Goal: Transaction & Acquisition: Book appointment/travel/reservation

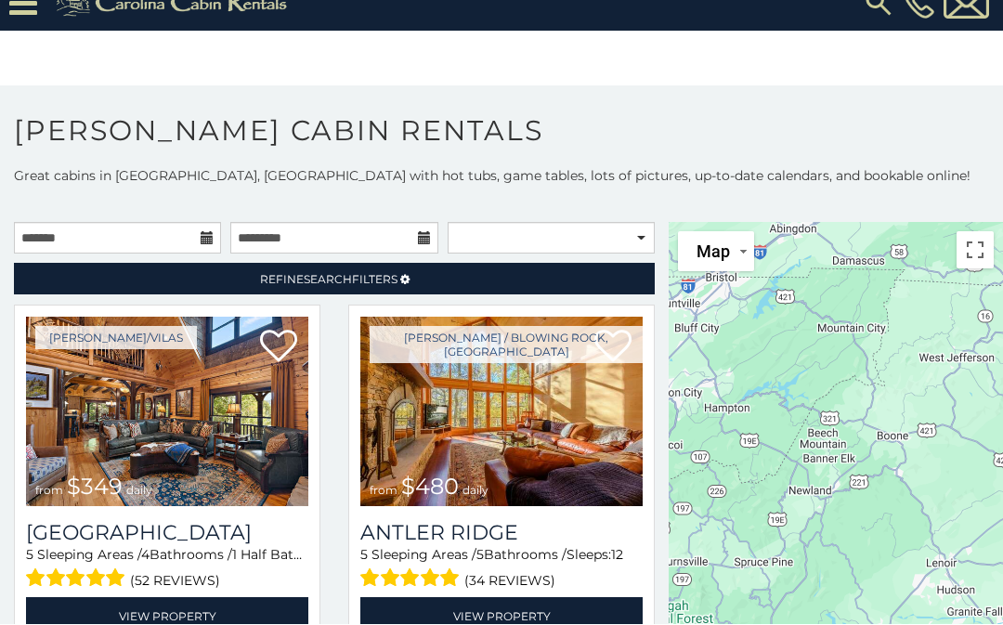
scroll to position [66, 0]
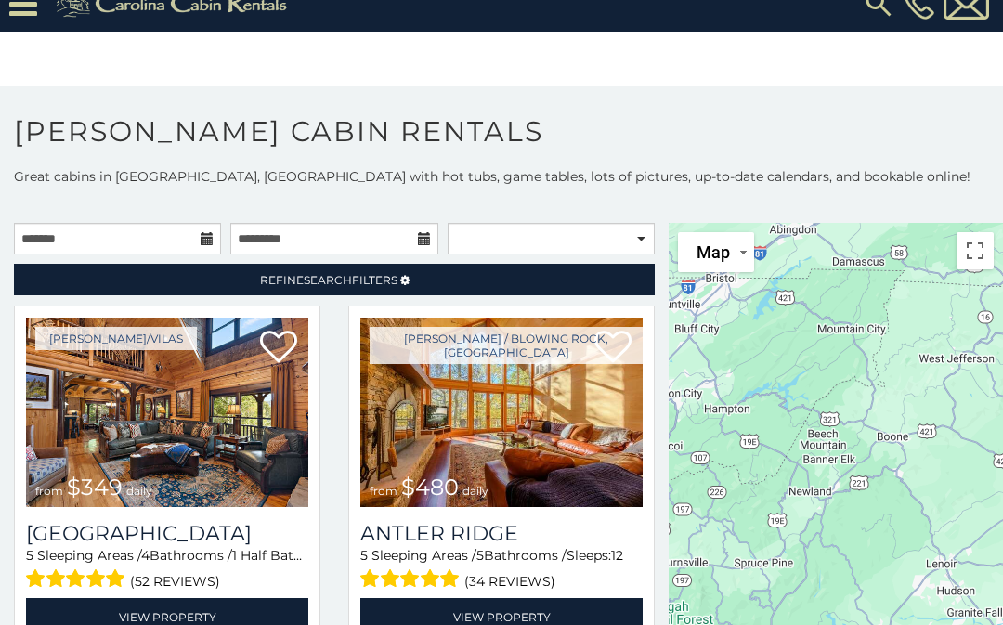
click at [102, 352] on img at bounding box center [167, 413] width 282 height 190
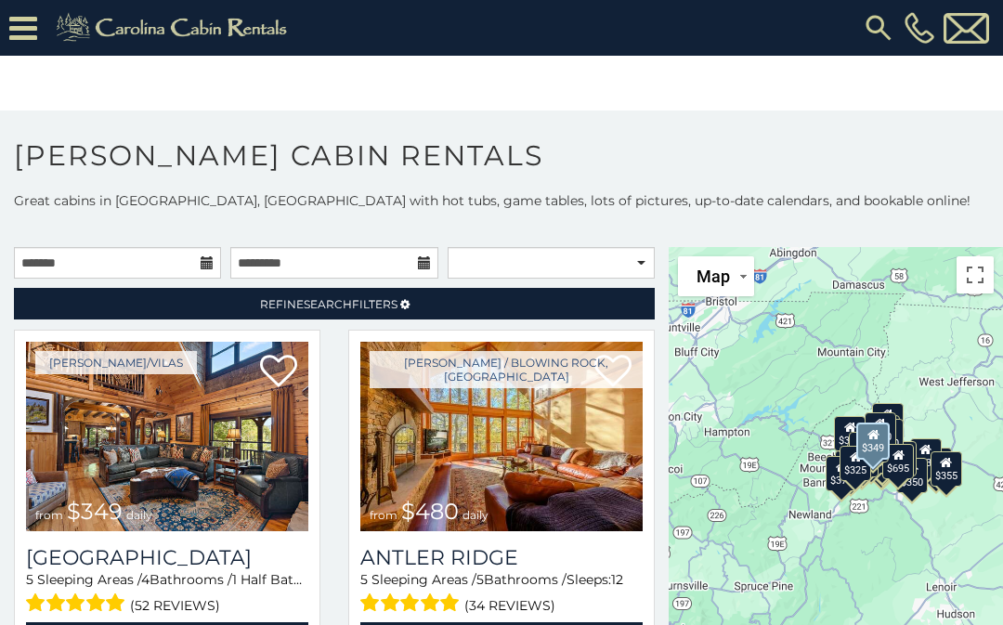
click at [95, 470] on img at bounding box center [167, 437] width 282 height 190
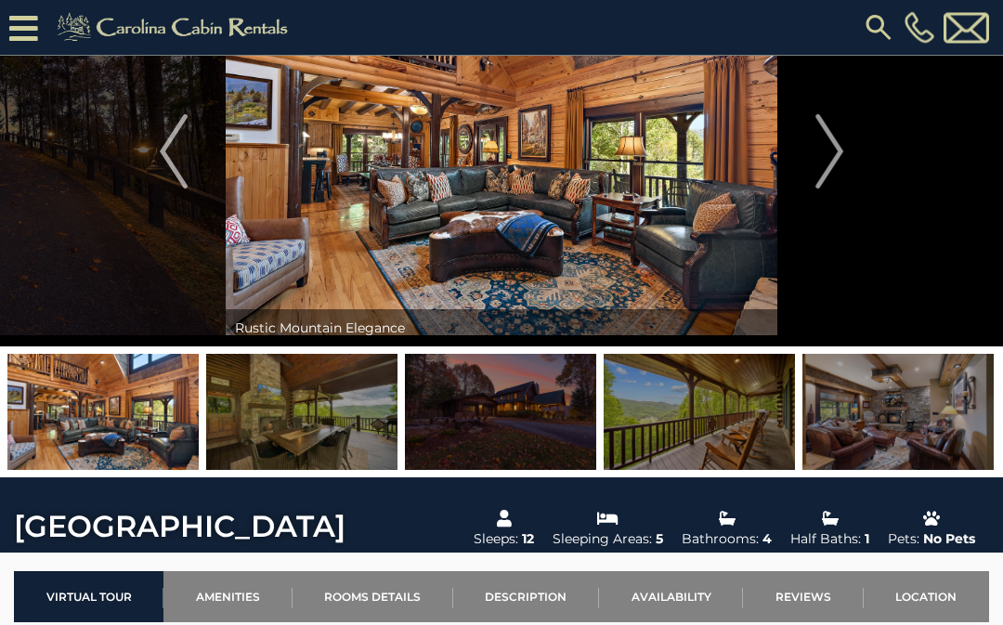
scroll to position [101, 0]
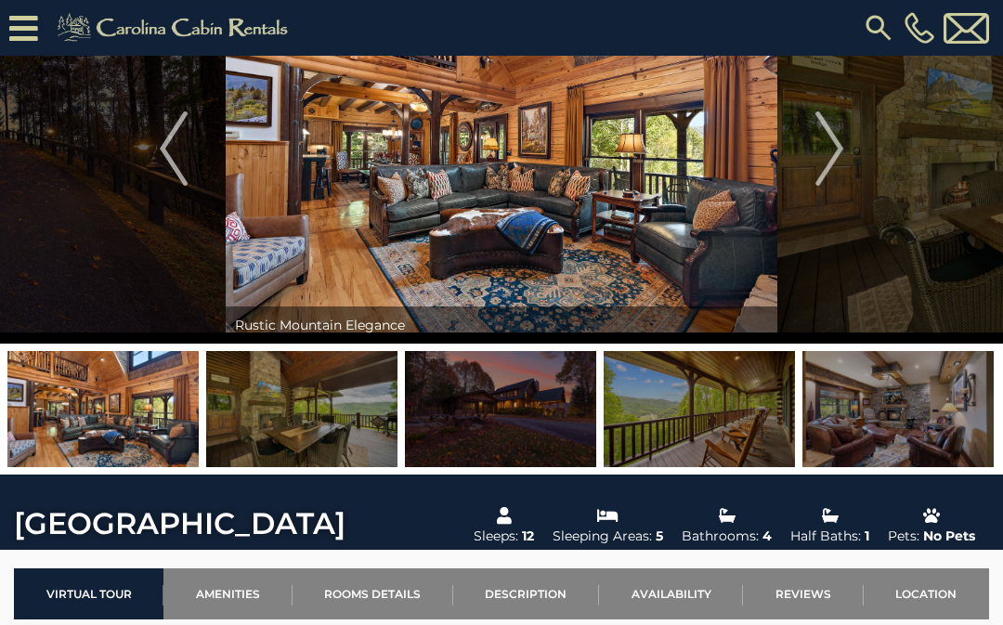
click at [832, 150] on img "Next" at bounding box center [830, 148] width 28 height 74
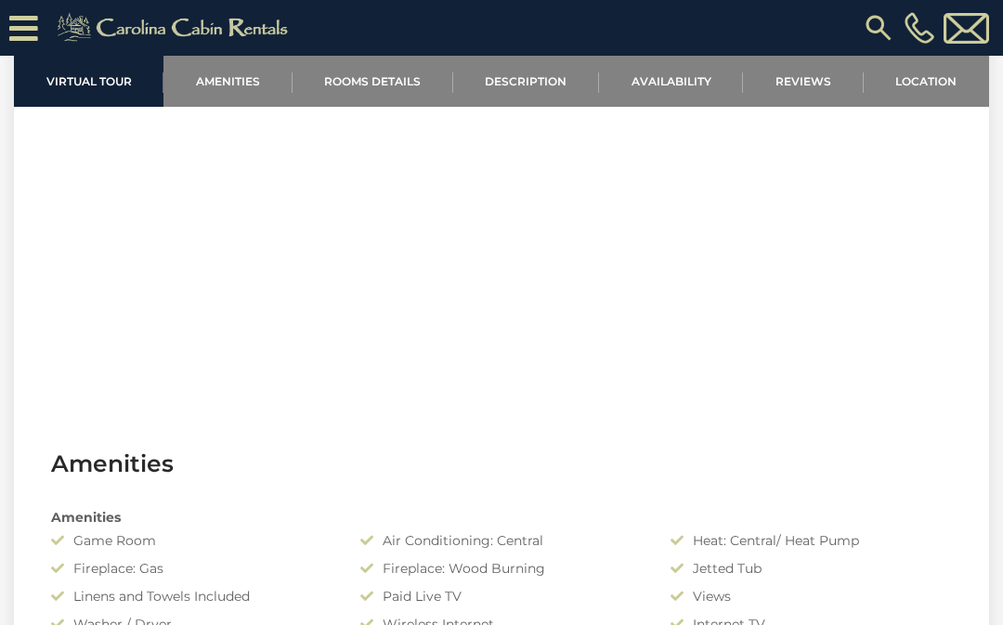
scroll to position [1324, 0]
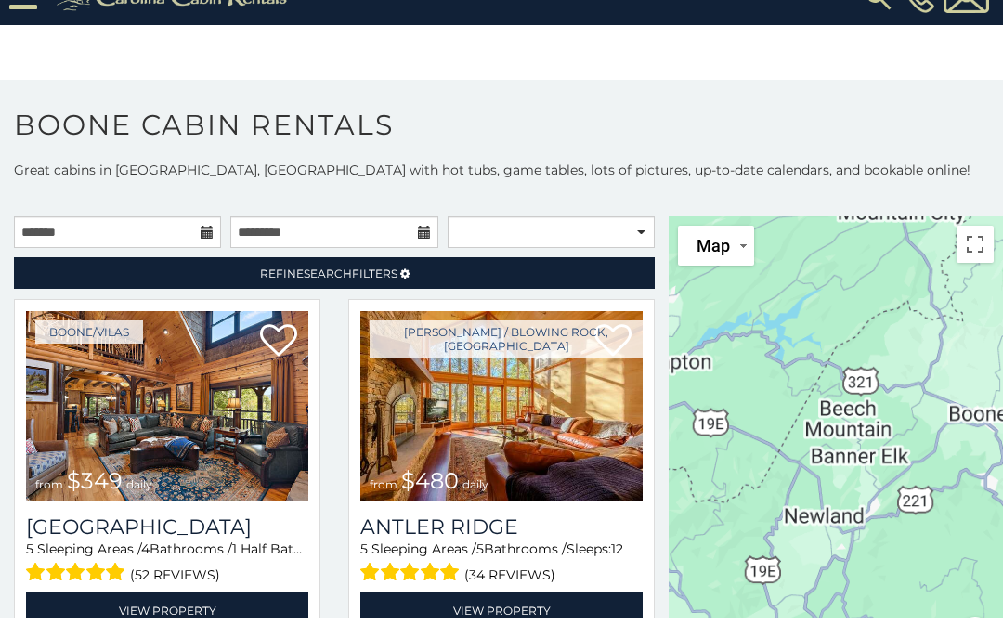
scroll to position [25, 0]
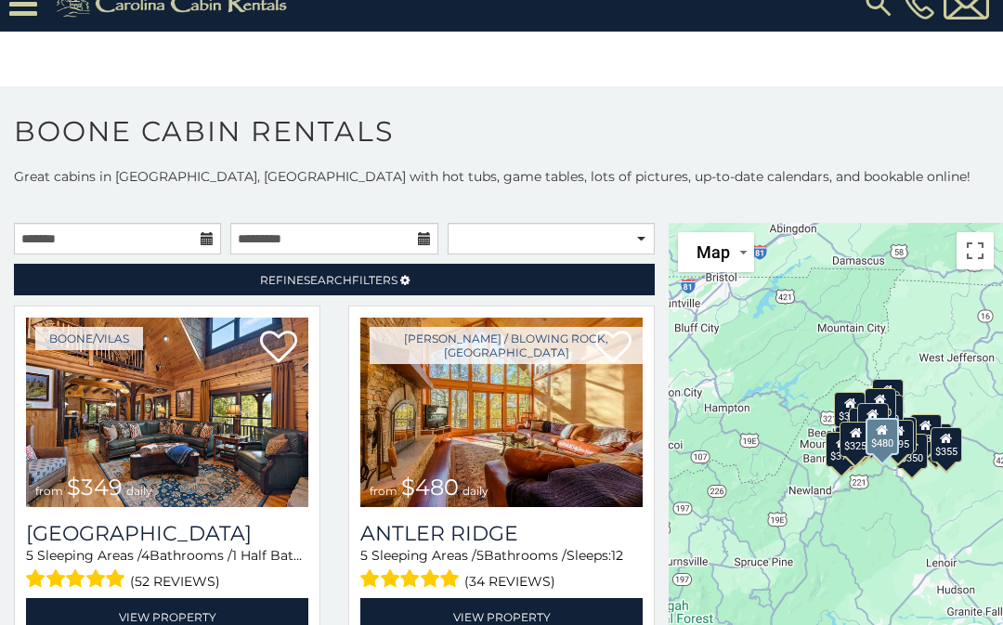
click at [547, 424] on img at bounding box center [501, 413] width 282 height 190
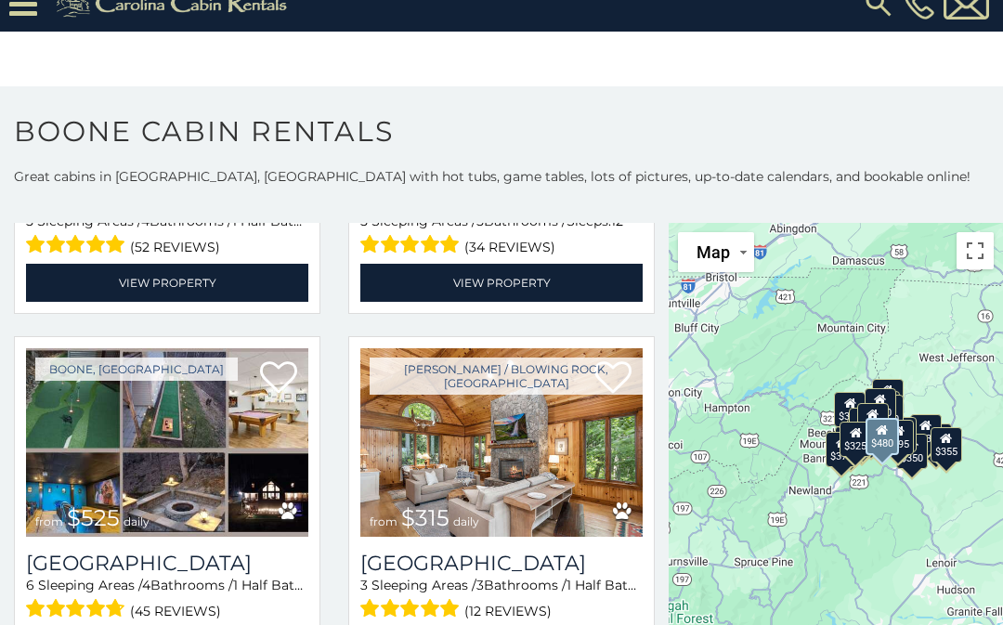
scroll to position [347, 0]
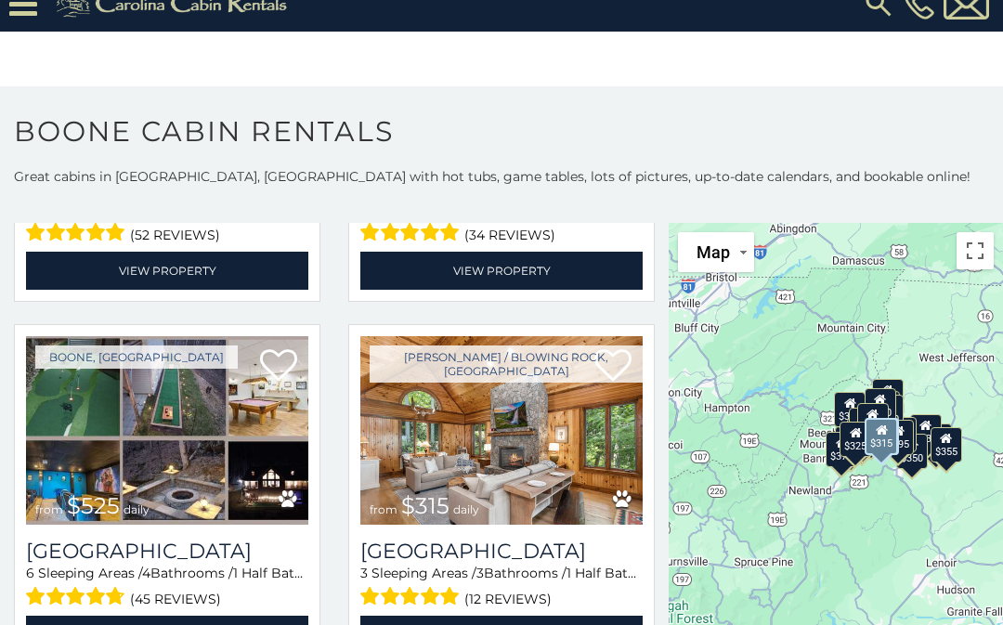
click at [564, 424] on img at bounding box center [501, 431] width 282 height 190
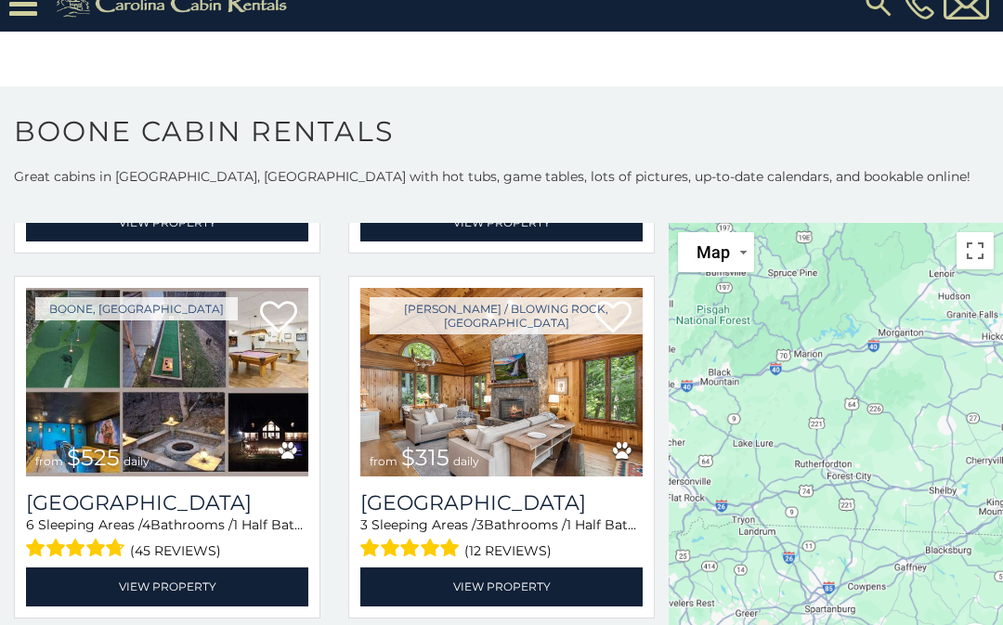
scroll to position [399, 0]
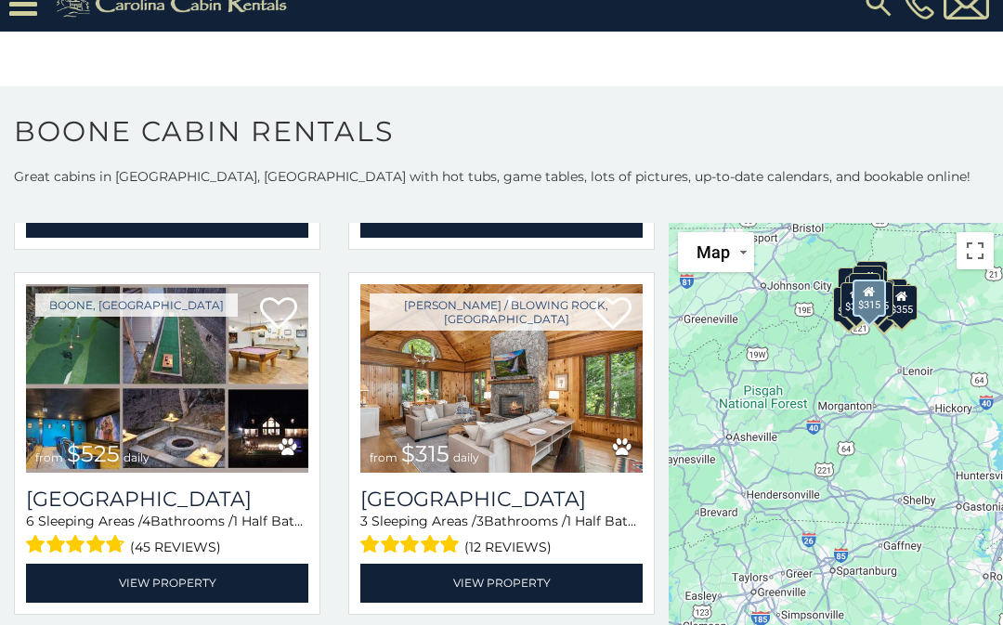
click at [518, 580] on link "View Property" at bounding box center [501, 583] width 282 height 38
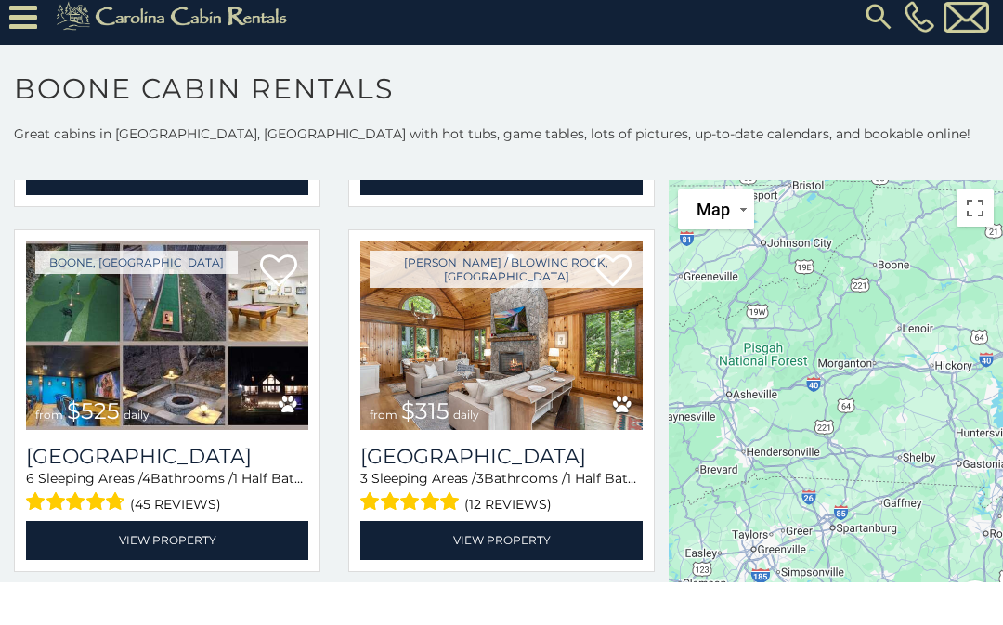
scroll to position [55, 0]
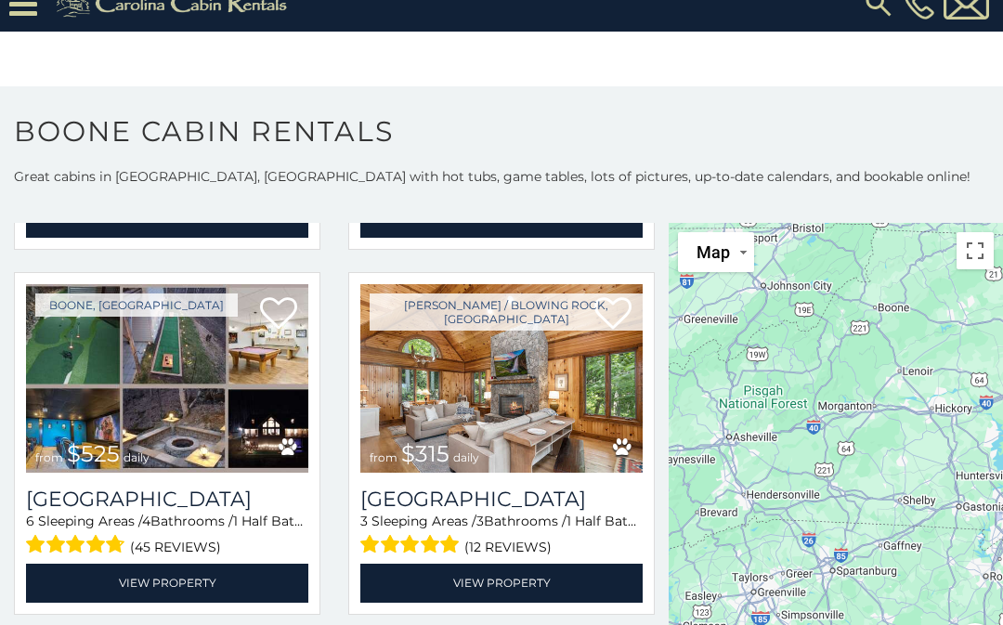
click at [911, 366] on div at bounding box center [836, 453] width 334 height 460
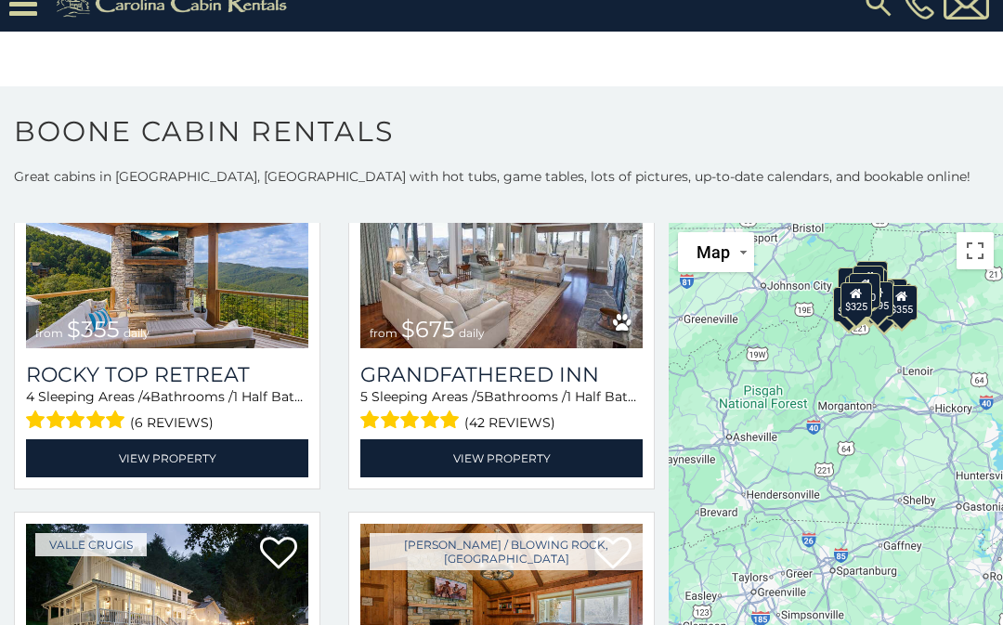
scroll to position [891, 0]
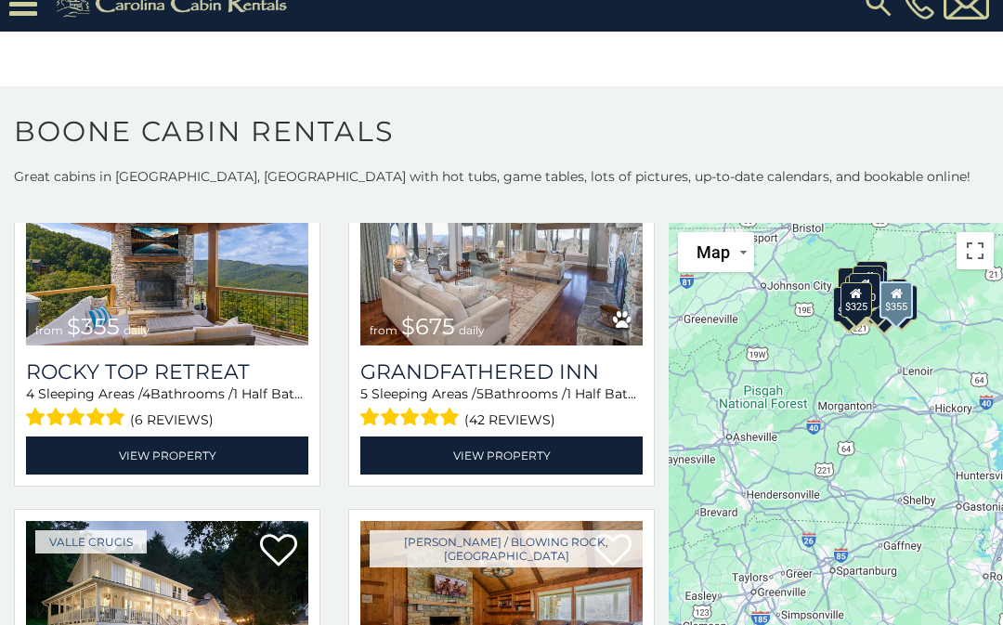
click at [110, 437] on link "View Property" at bounding box center [167, 456] width 282 height 38
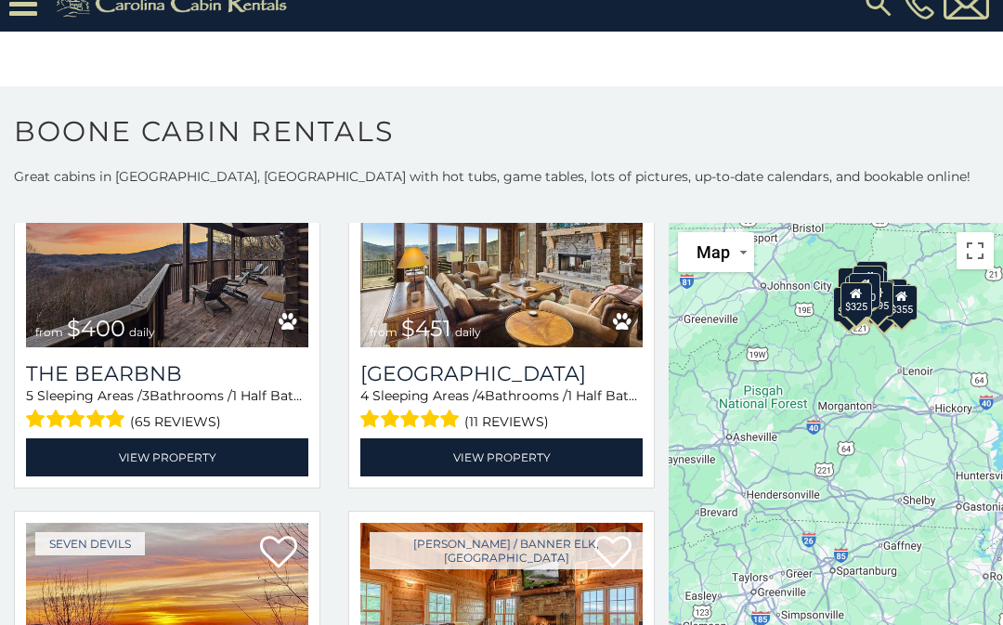
scroll to position [1620, 0]
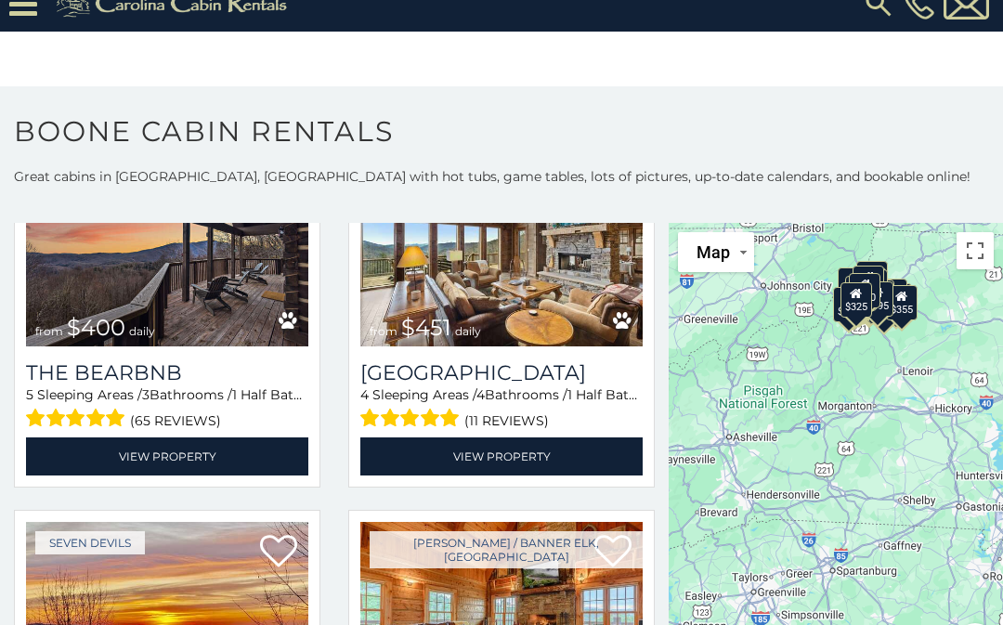
click at [532, 438] on link "View Property" at bounding box center [501, 457] width 282 height 38
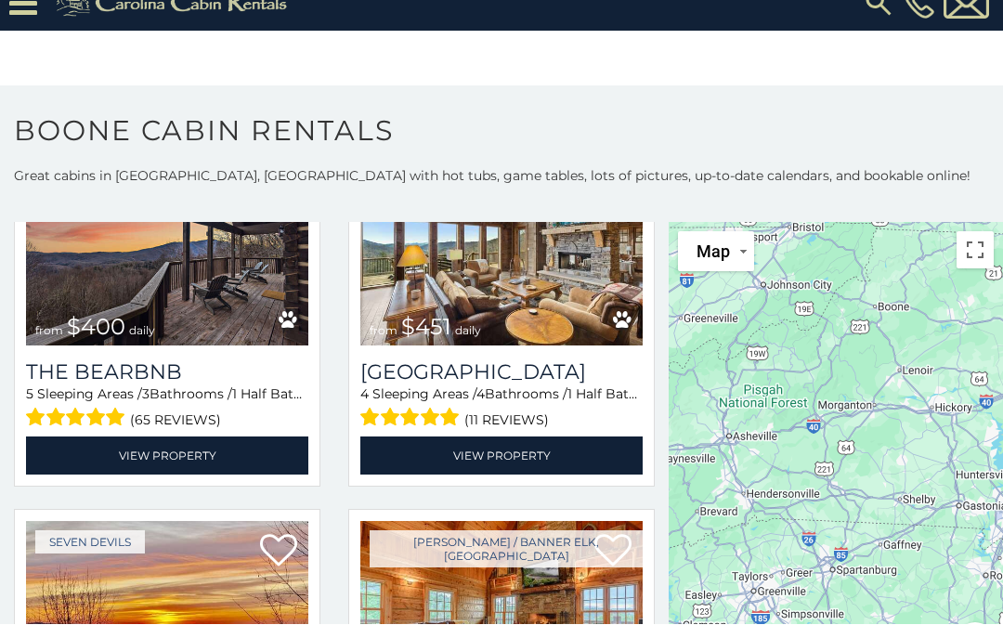
scroll to position [55, 0]
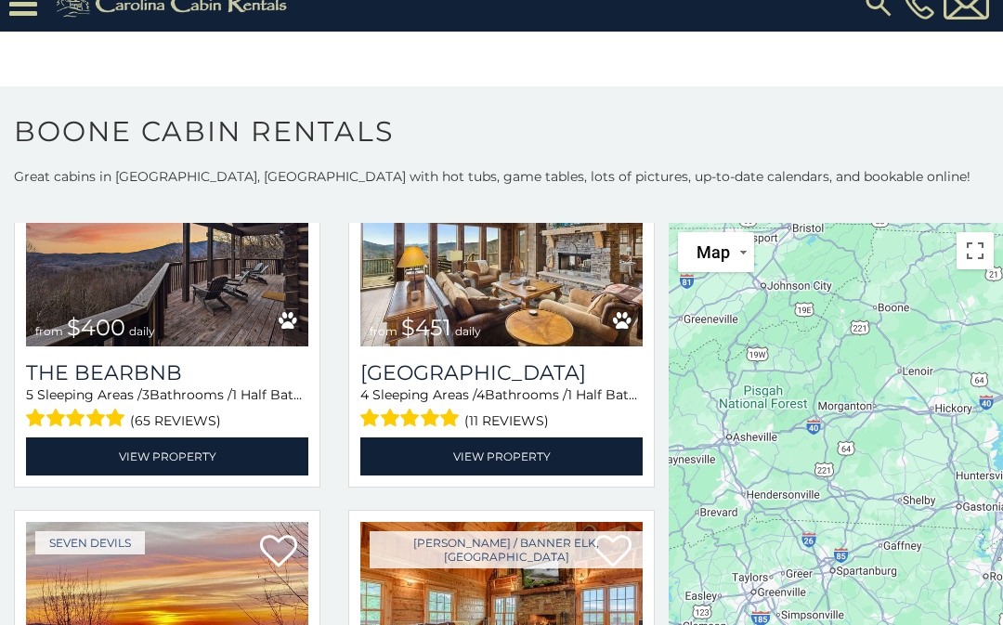
click at [924, 491] on div at bounding box center [836, 453] width 334 height 460
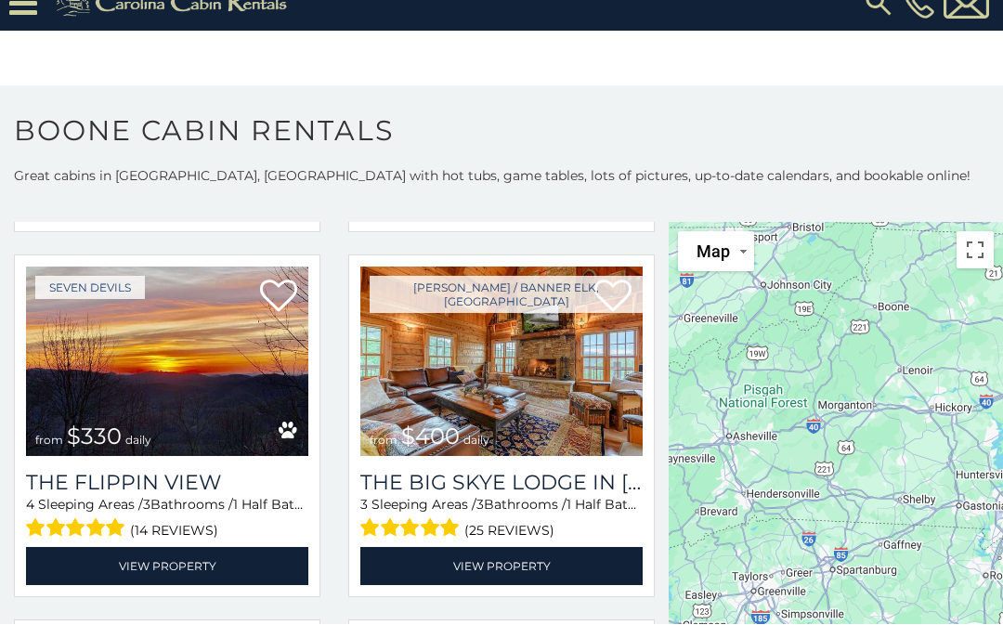
scroll to position [63, 0]
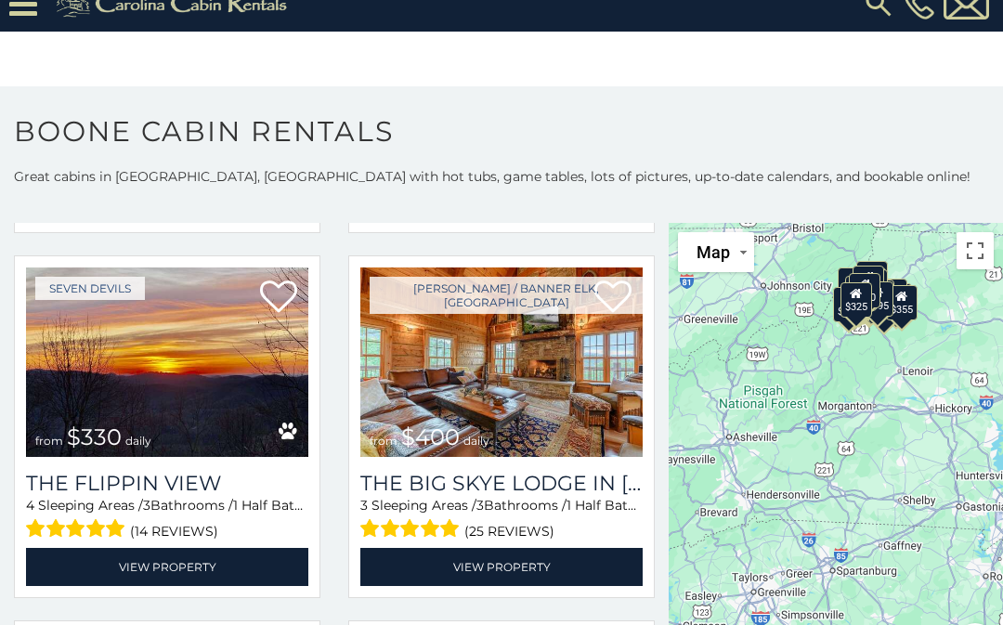
click at [583, 383] on img at bounding box center [501, 363] width 282 height 190
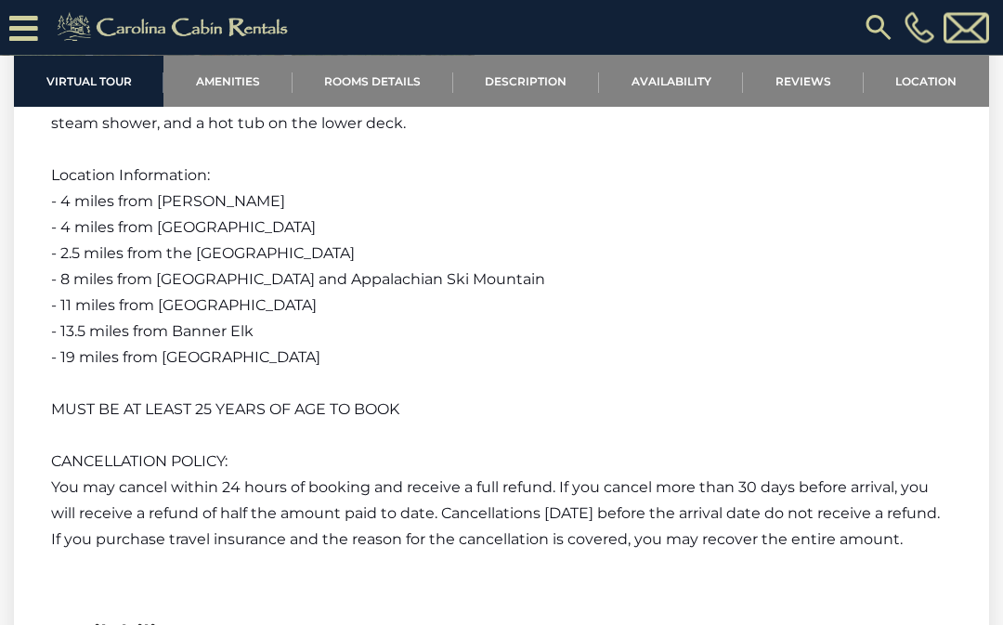
scroll to position [3167, 0]
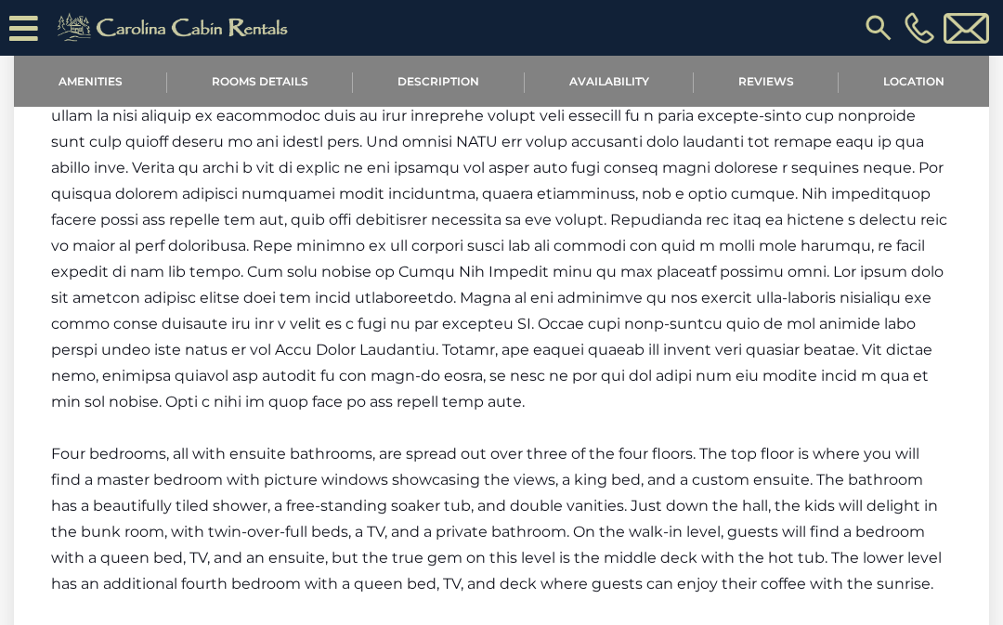
scroll to position [2856, 0]
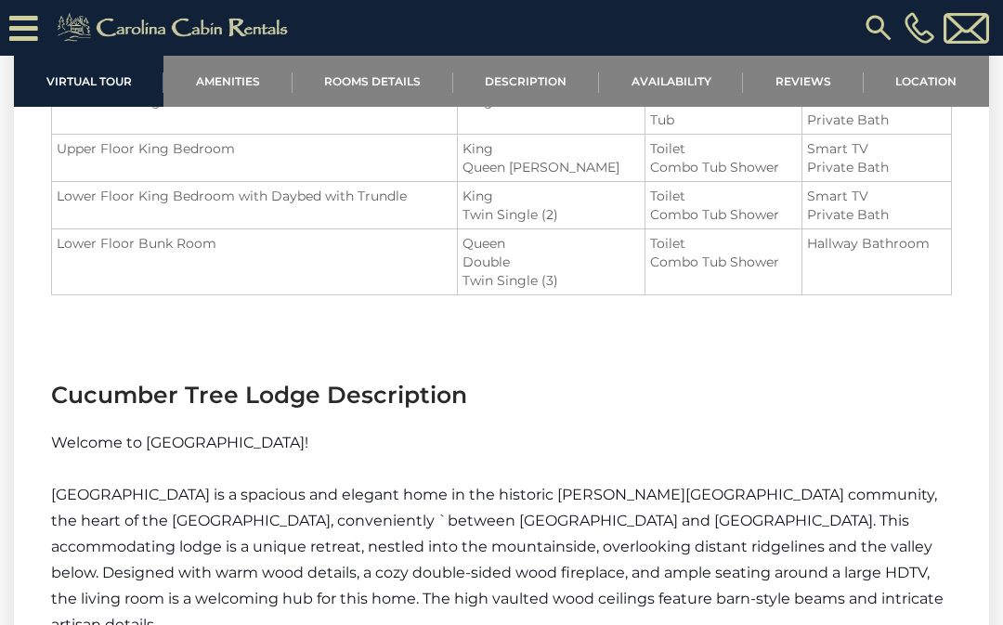
scroll to position [2077, 0]
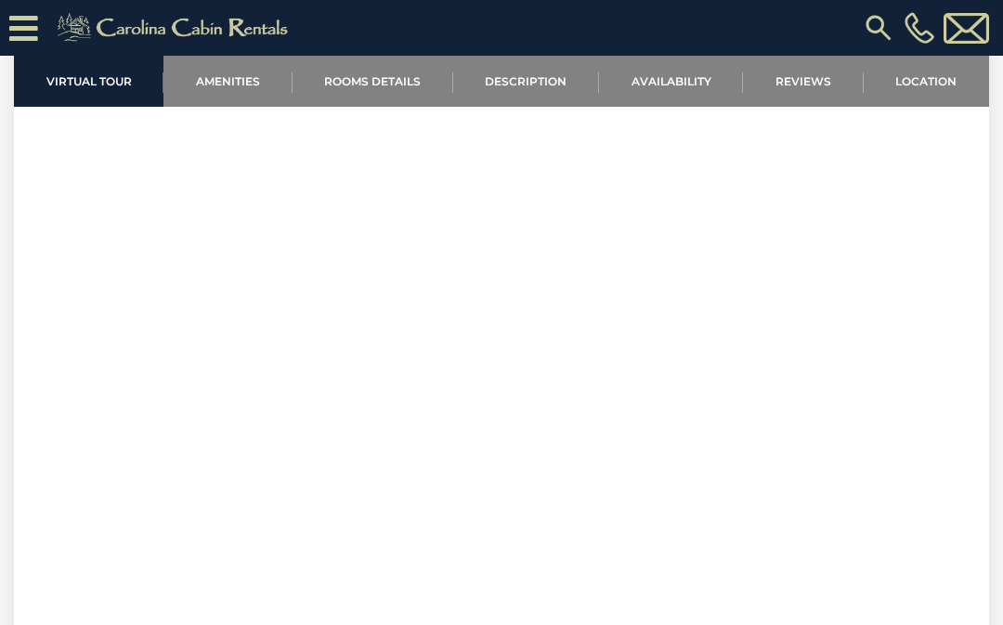
scroll to position [671, 0]
click at [945, 85] on link "Location" at bounding box center [926, 81] width 125 height 51
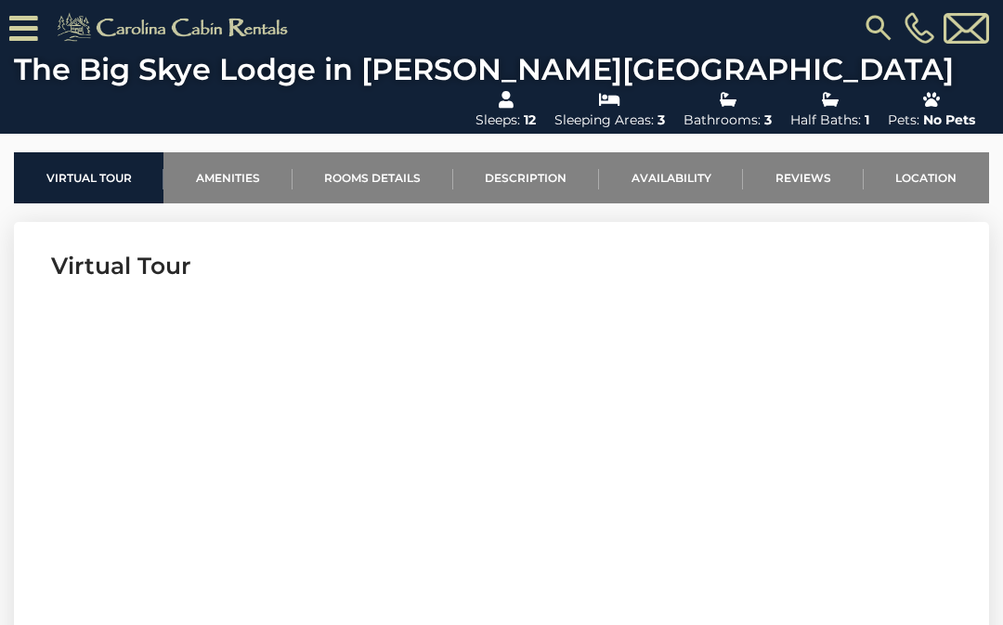
scroll to position [0, 0]
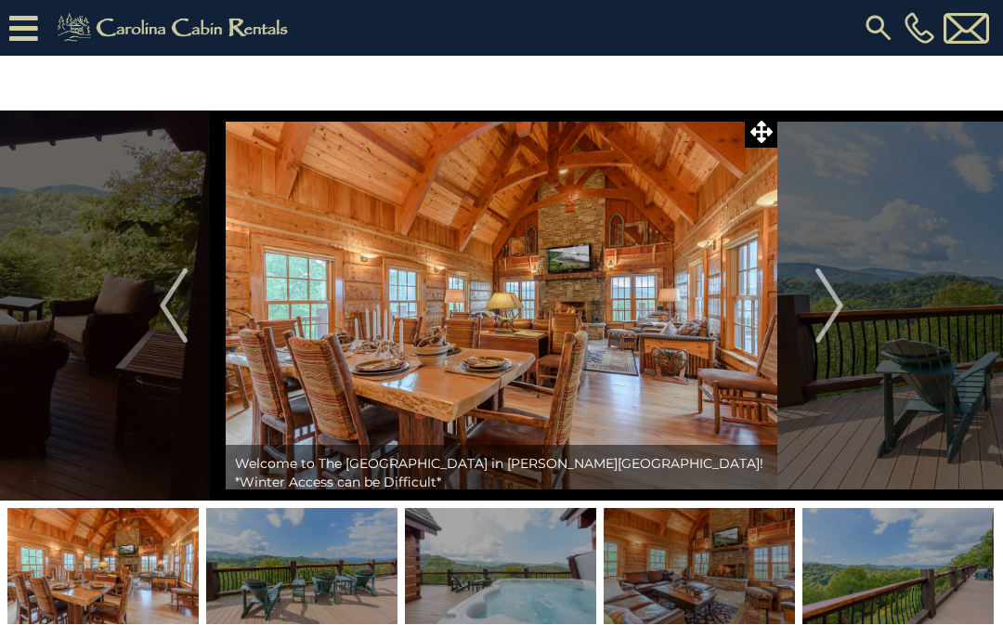
click at [975, 29] on img at bounding box center [967, 28] width 46 height 31
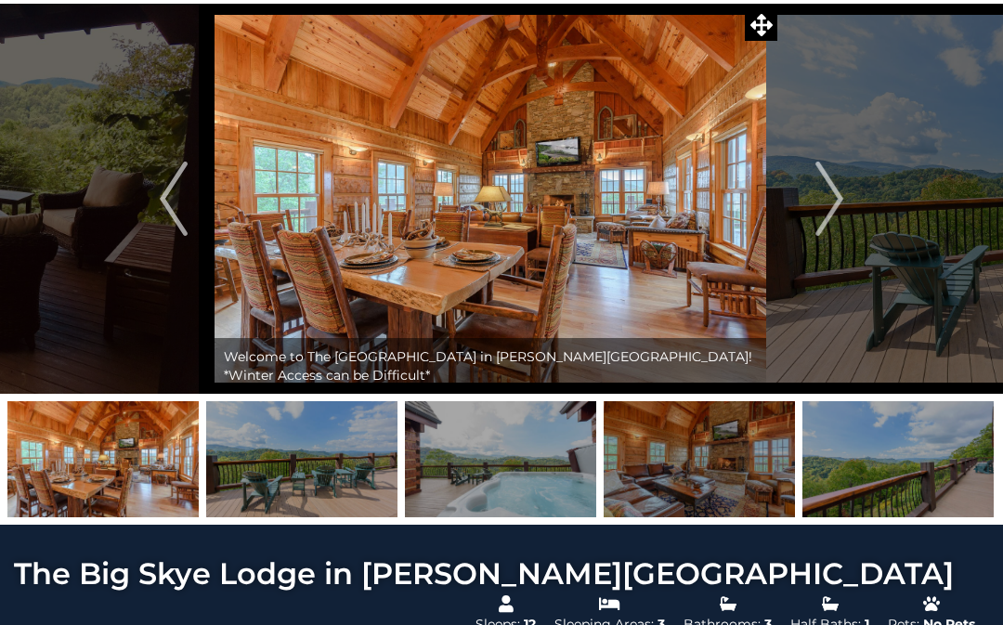
scroll to position [76, 0]
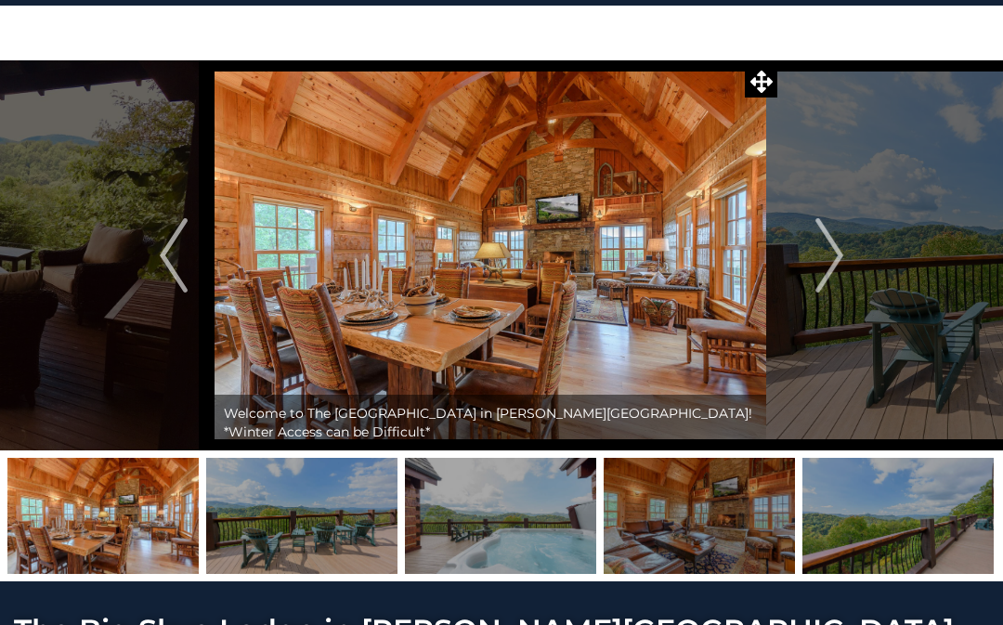
scroll to position [45, 0]
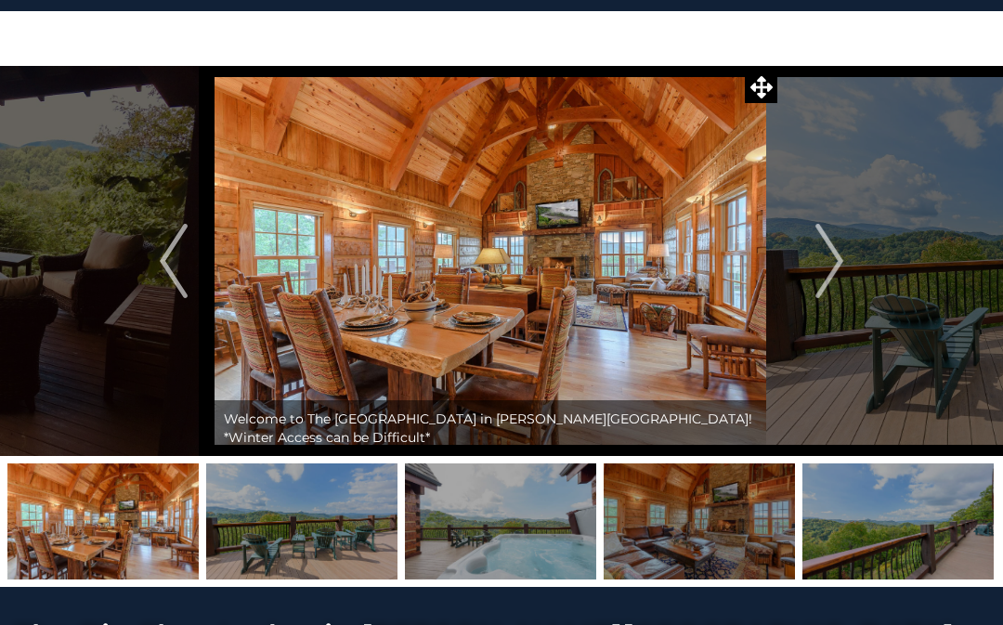
click at [833, 265] on img "Next" at bounding box center [830, 261] width 28 height 74
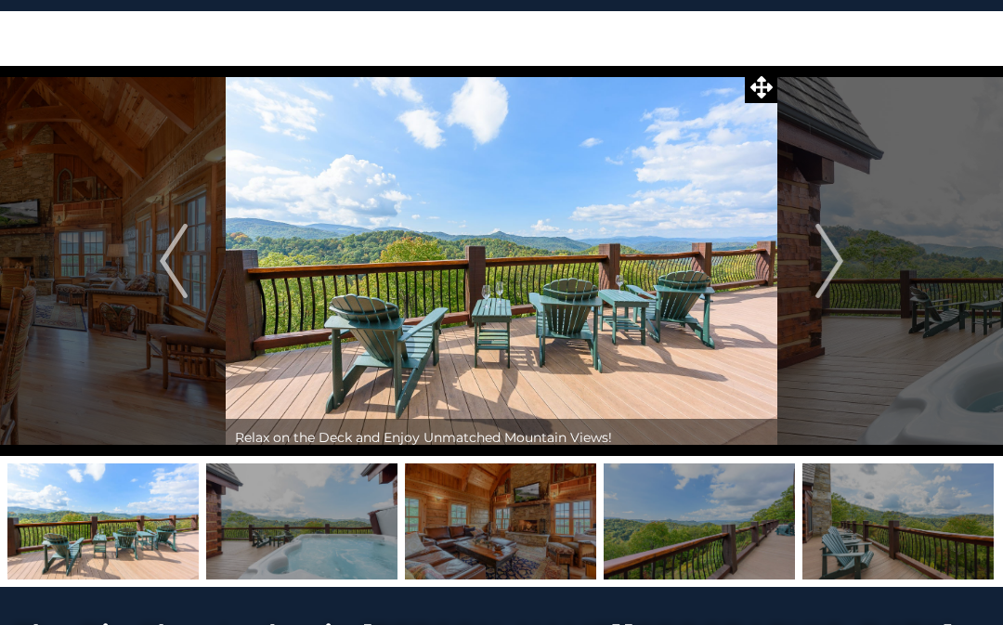
click at [828, 276] on img "Next" at bounding box center [830, 261] width 28 height 74
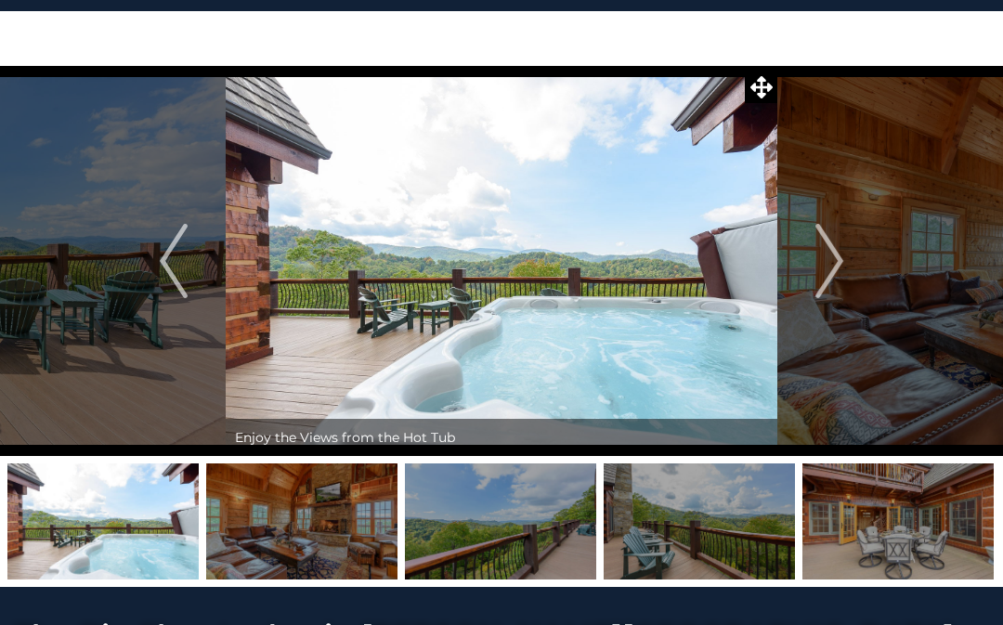
click at [821, 266] on img "Next" at bounding box center [830, 261] width 28 height 74
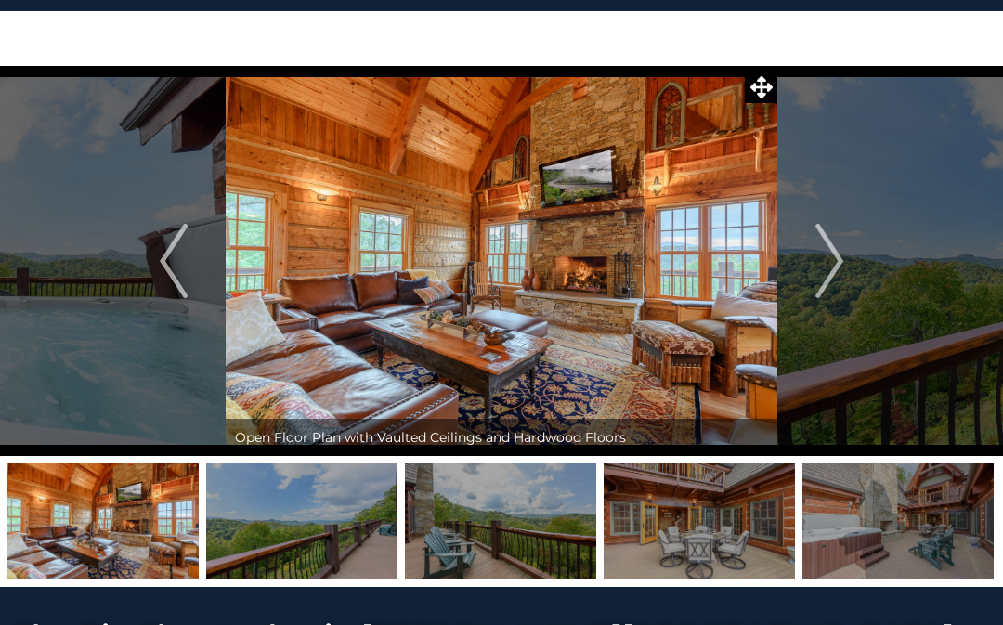
click at [834, 270] on img "Next" at bounding box center [830, 261] width 28 height 74
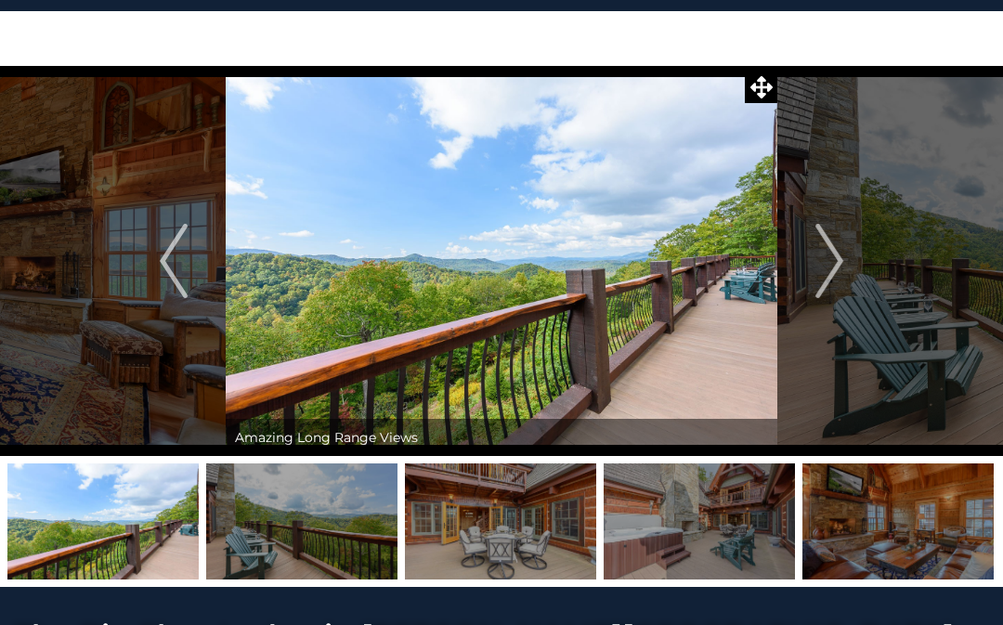
click at [832, 268] on img "Next" at bounding box center [830, 261] width 28 height 74
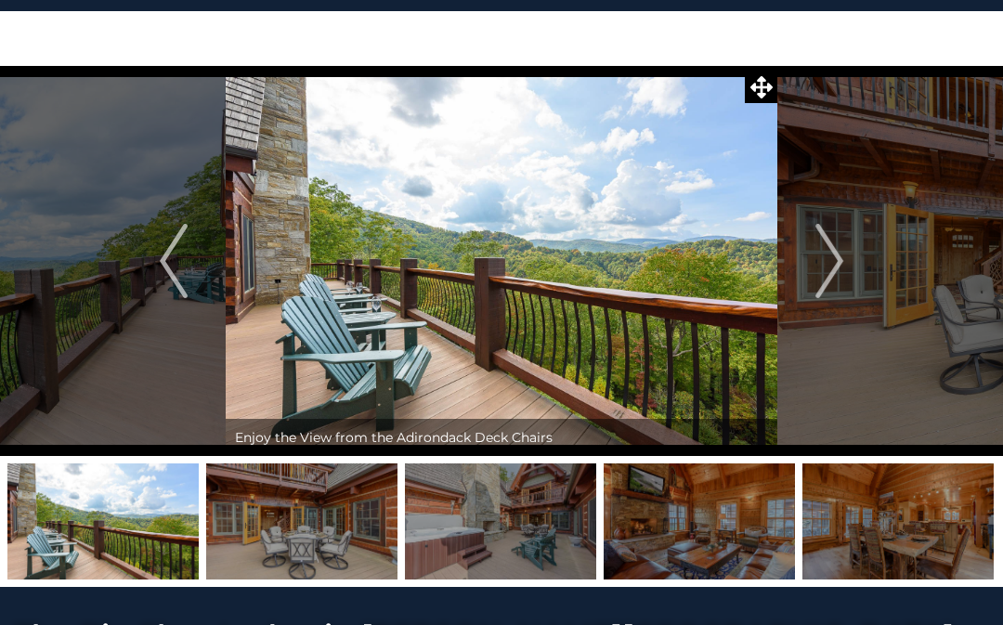
click at [837, 265] on img "Next" at bounding box center [830, 261] width 28 height 74
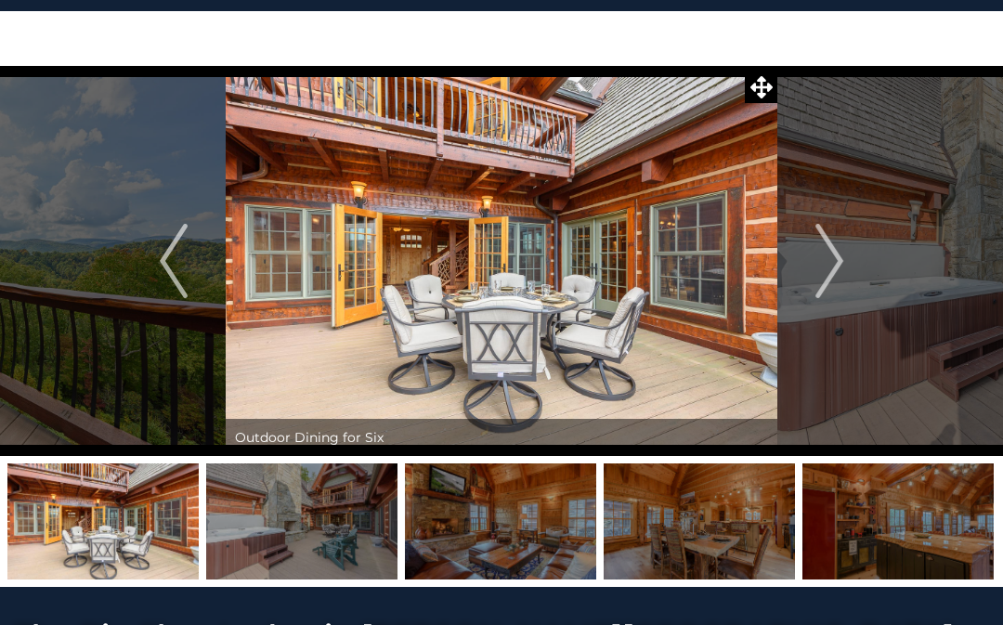
click at [819, 265] on img "Next" at bounding box center [830, 261] width 28 height 74
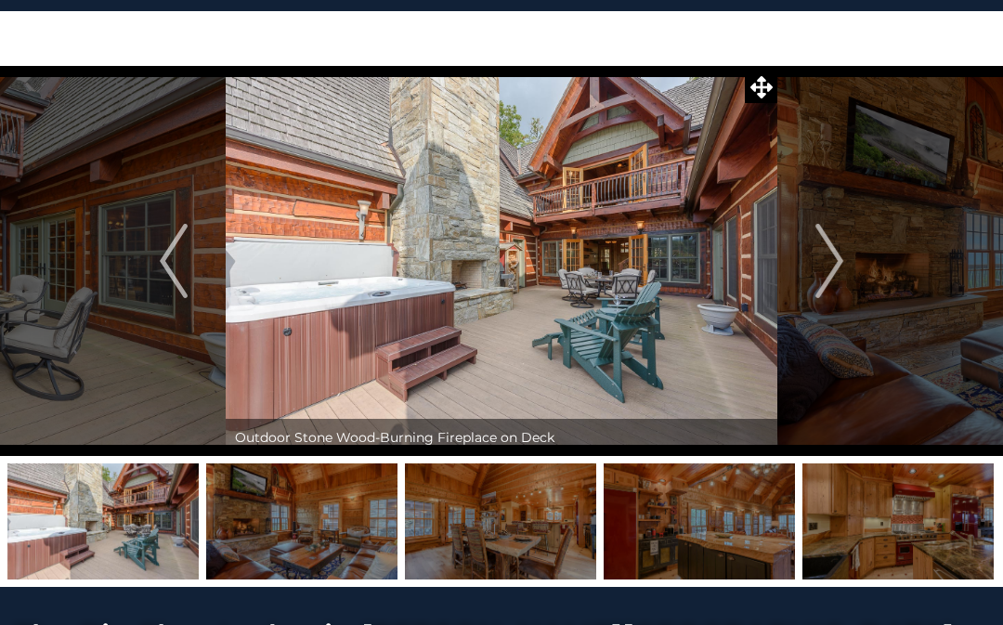
click at [825, 264] on img "Next" at bounding box center [830, 261] width 28 height 74
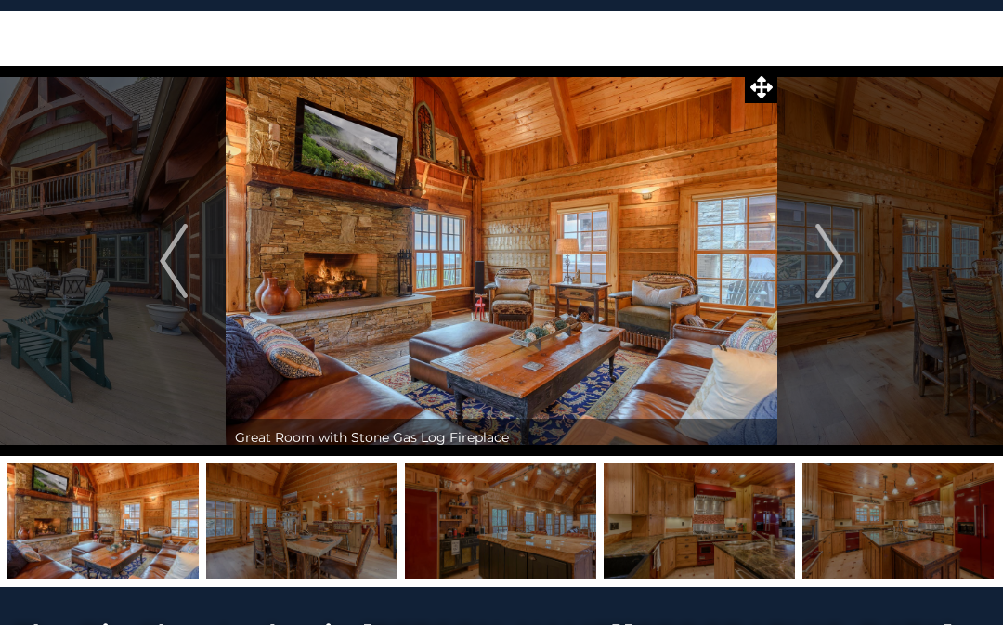
click at [823, 267] on img "Next" at bounding box center [830, 261] width 28 height 74
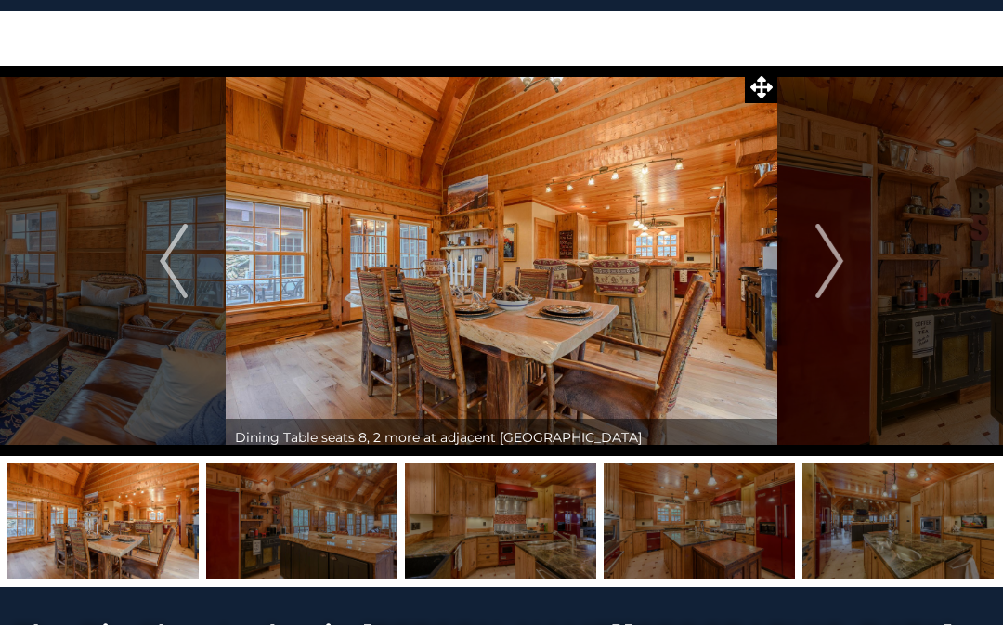
click at [834, 279] on img "Next" at bounding box center [830, 261] width 28 height 74
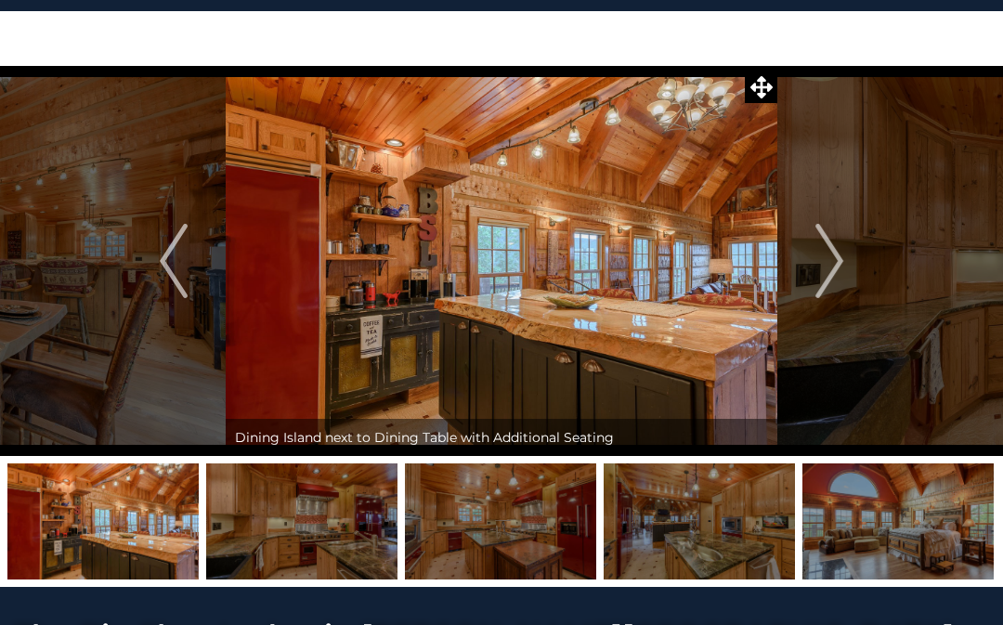
click at [836, 275] on img "Next" at bounding box center [830, 261] width 28 height 74
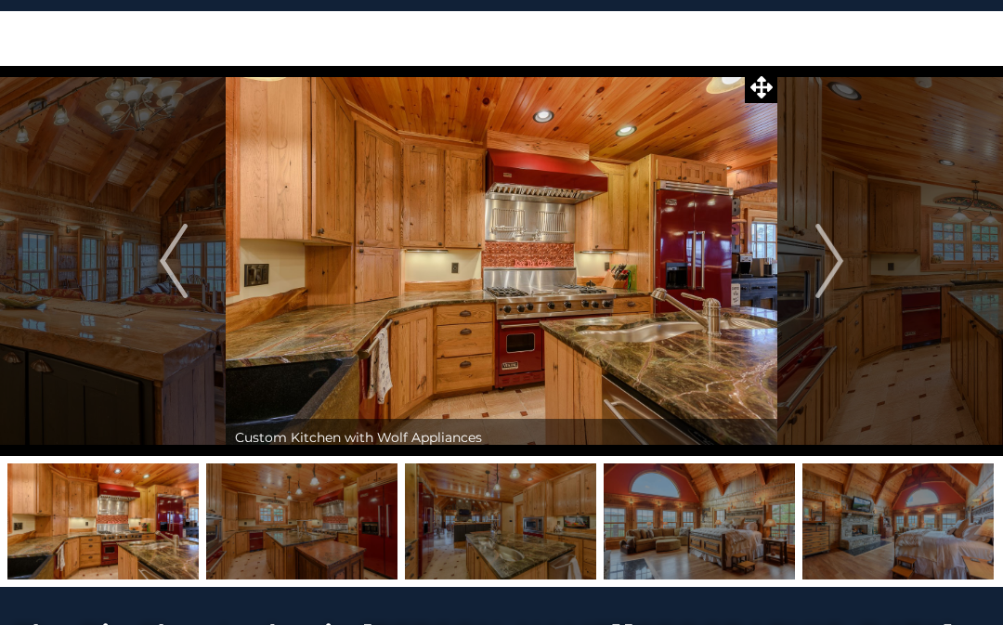
click at [836, 276] on img "Next" at bounding box center [830, 261] width 28 height 74
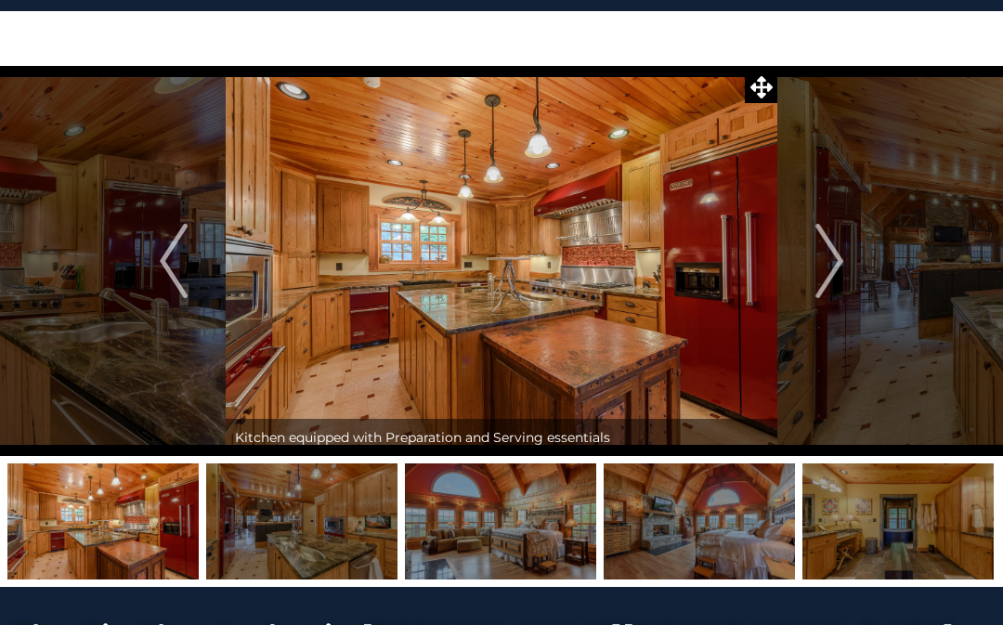
click at [832, 274] on img "Next" at bounding box center [830, 261] width 28 height 74
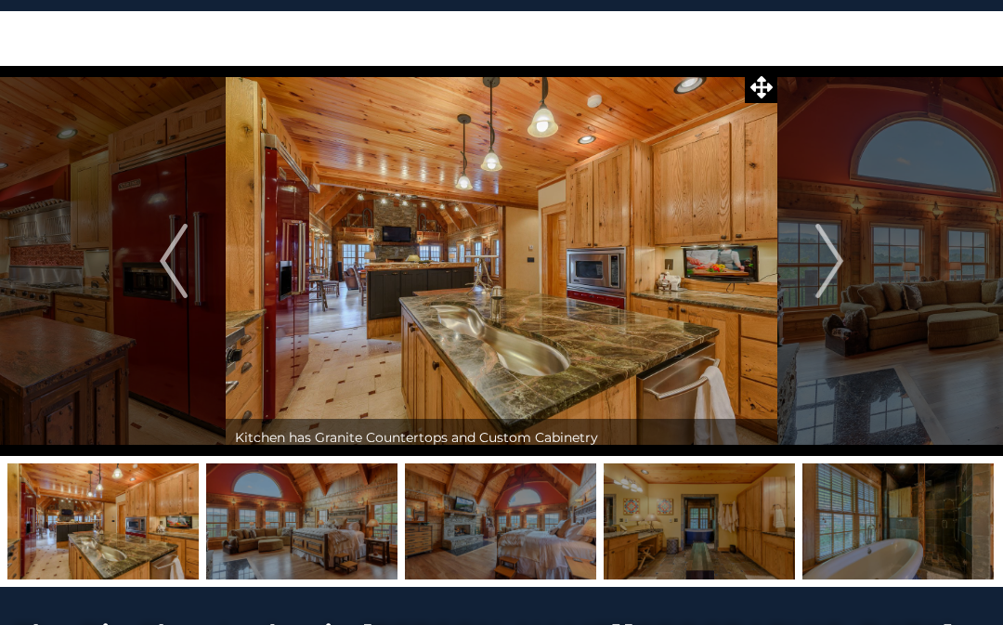
click at [823, 277] on img "Next" at bounding box center [830, 261] width 28 height 74
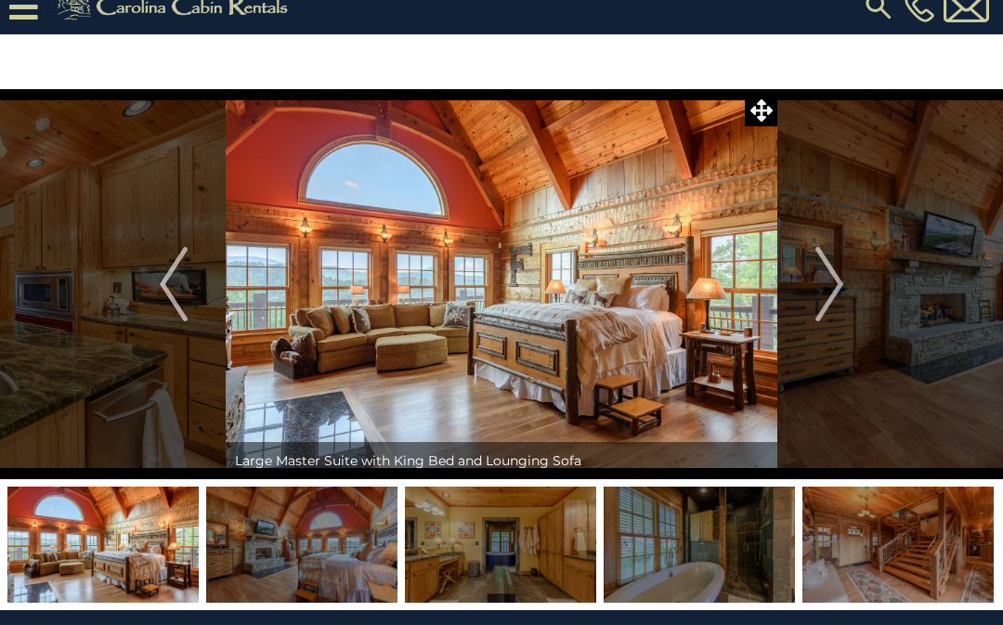
scroll to position [0, 0]
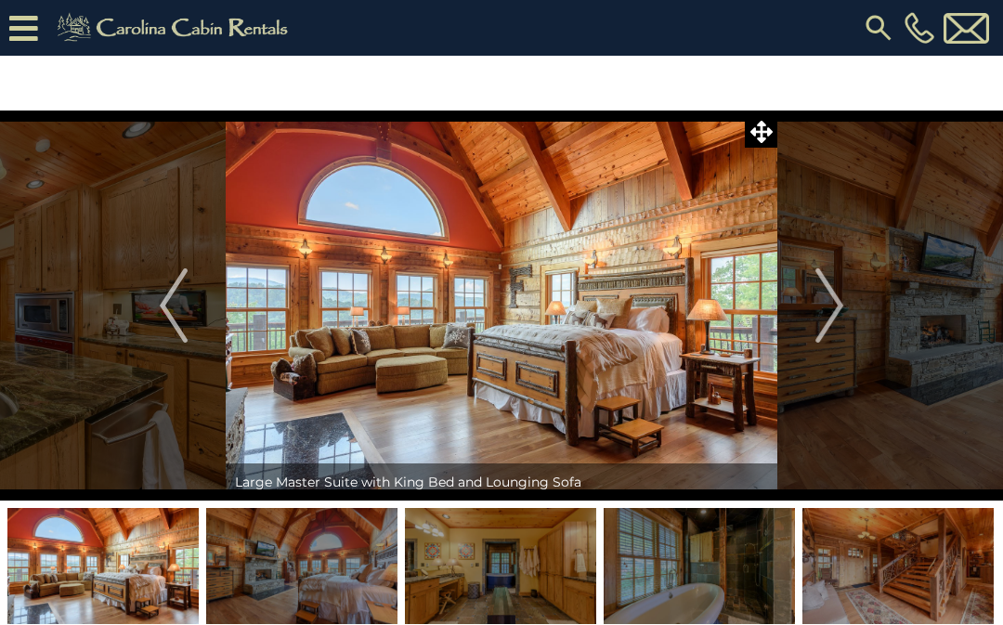
click at [27, 33] on icon at bounding box center [23, 28] width 29 height 33
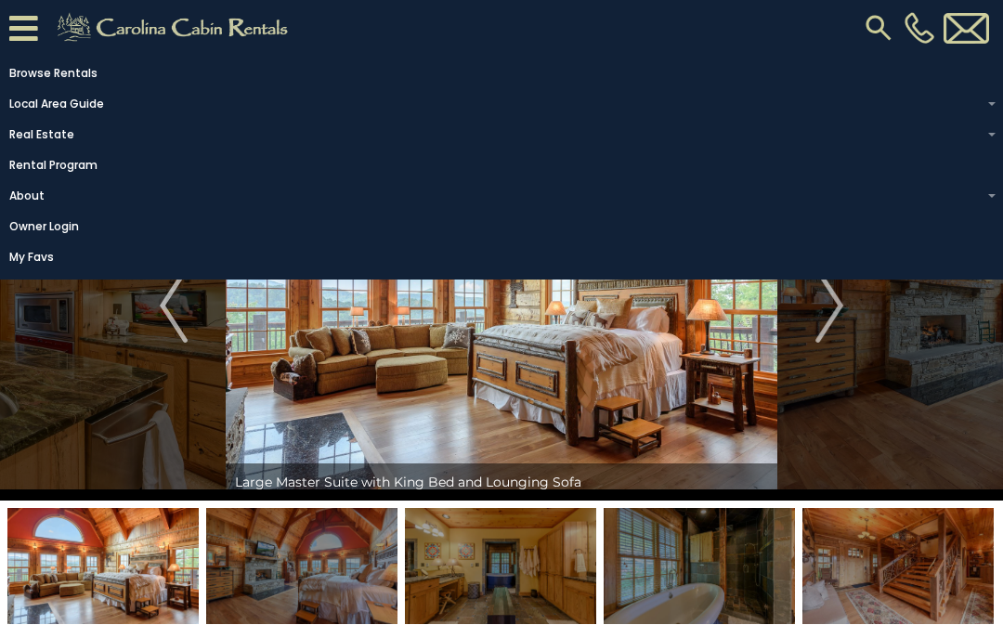
click at [35, 270] on link "My Favs" at bounding box center [497, 257] width 994 height 26
